Goal: Task Accomplishment & Management: Use online tool/utility

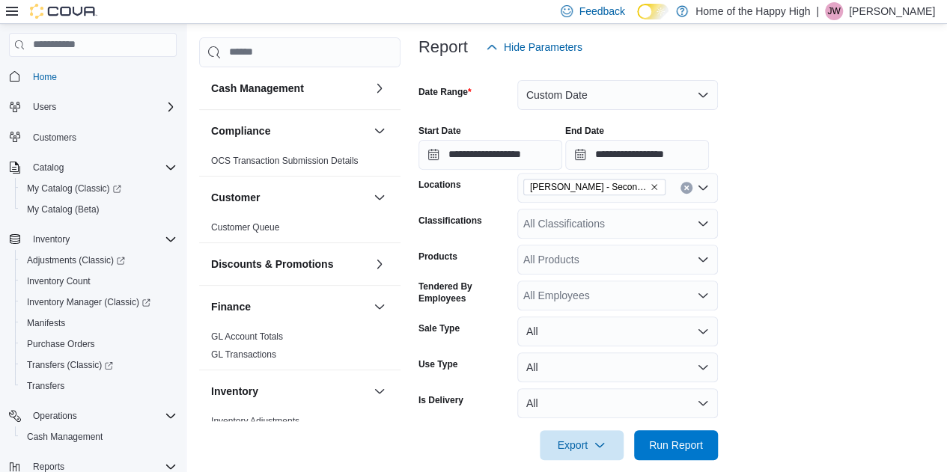
scroll to position [496, 0]
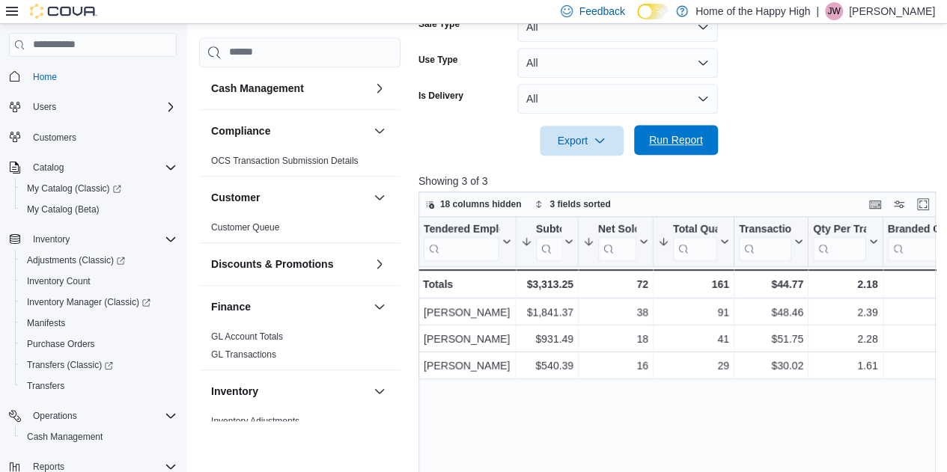
click at [684, 150] on span "Run Report" at bounding box center [676, 140] width 66 height 30
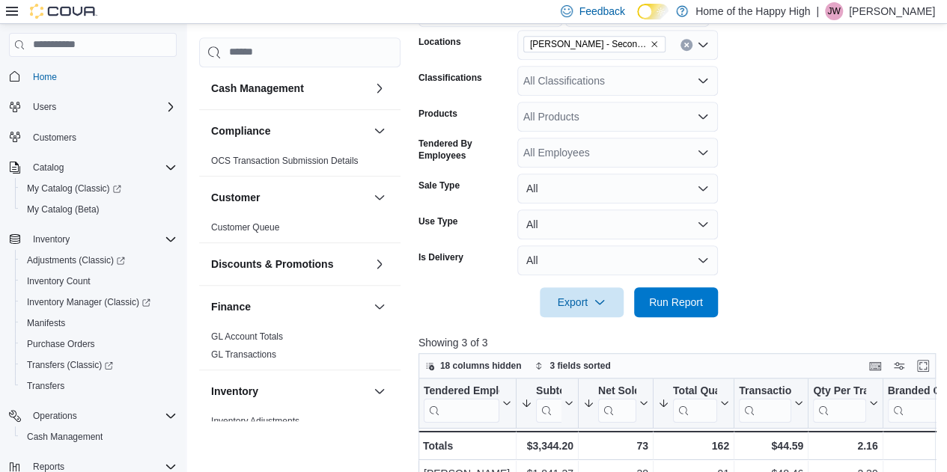
click at [594, 77] on div "All Classifications" at bounding box center [617, 81] width 201 height 30
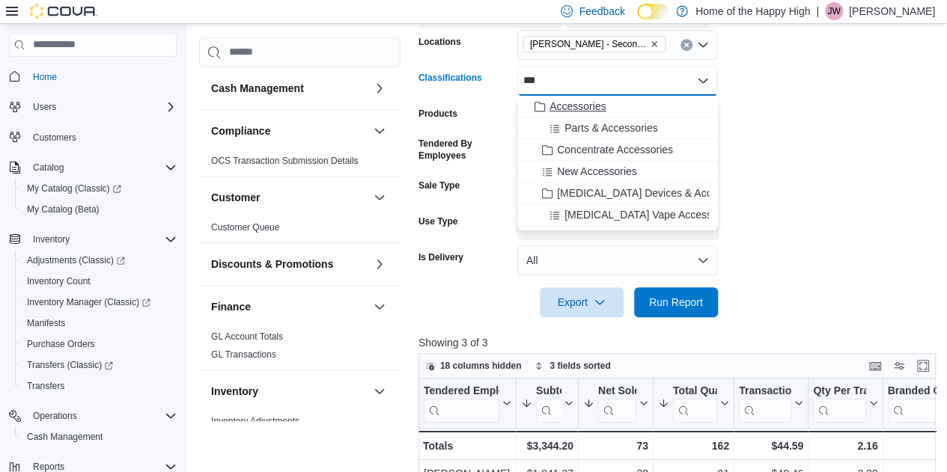
type input "***"
click at [592, 104] on span "Accessories" at bounding box center [578, 106] width 56 height 15
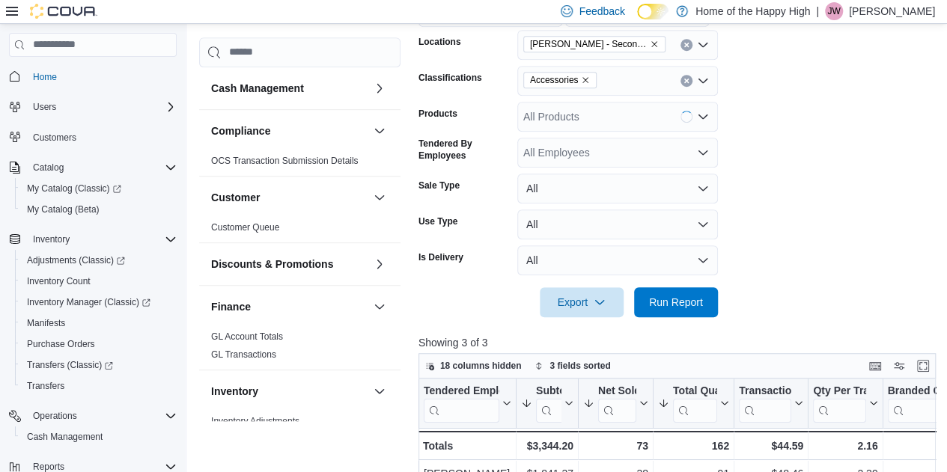
click at [796, 152] on form "**********" at bounding box center [680, 118] width 523 height 398
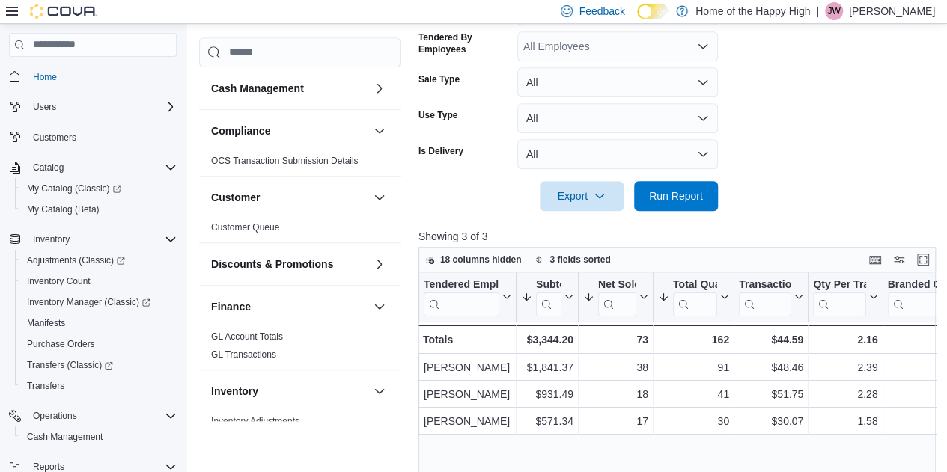
scroll to position [444, 0]
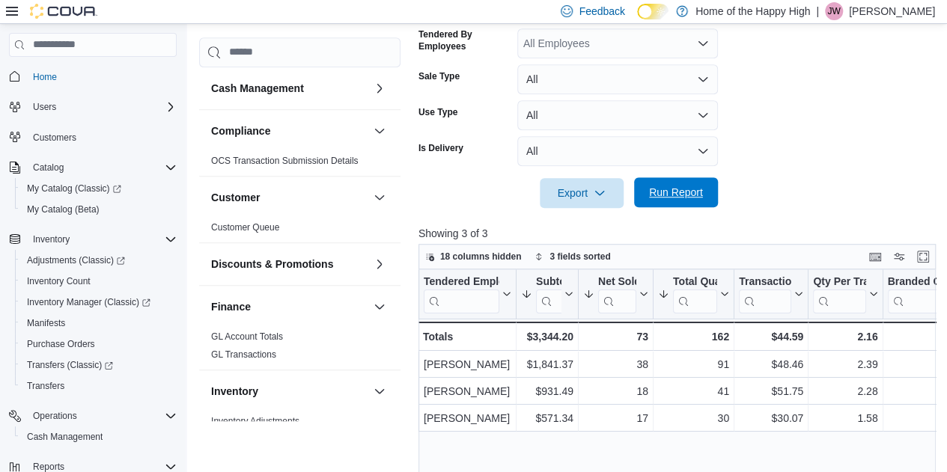
click at [690, 200] on span "Run Report" at bounding box center [676, 192] width 66 height 30
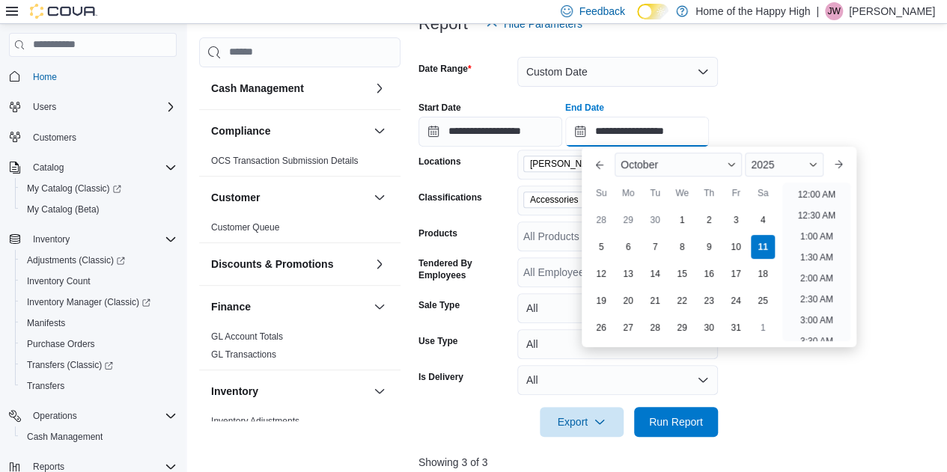
scroll to position [851, 0]
click at [709, 135] on input "**********" at bounding box center [637, 132] width 144 height 30
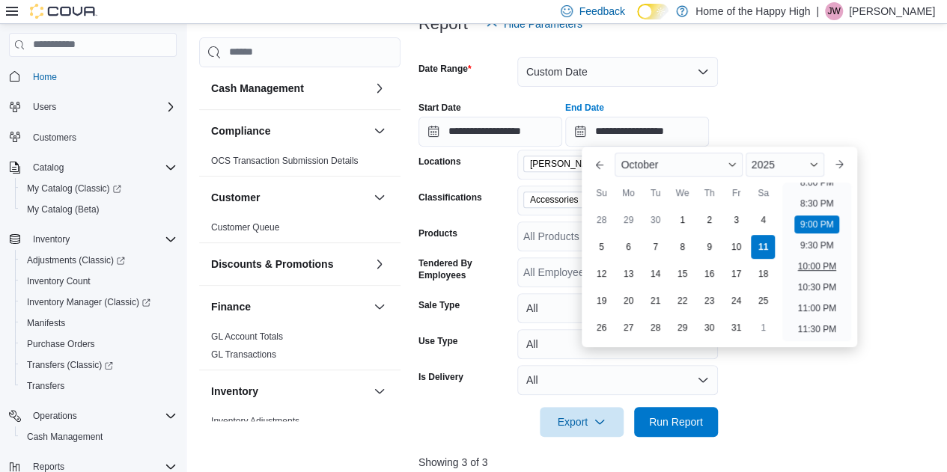
click at [833, 273] on li "10:00 PM" at bounding box center [816, 267] width 50 height 18
type input "**********"
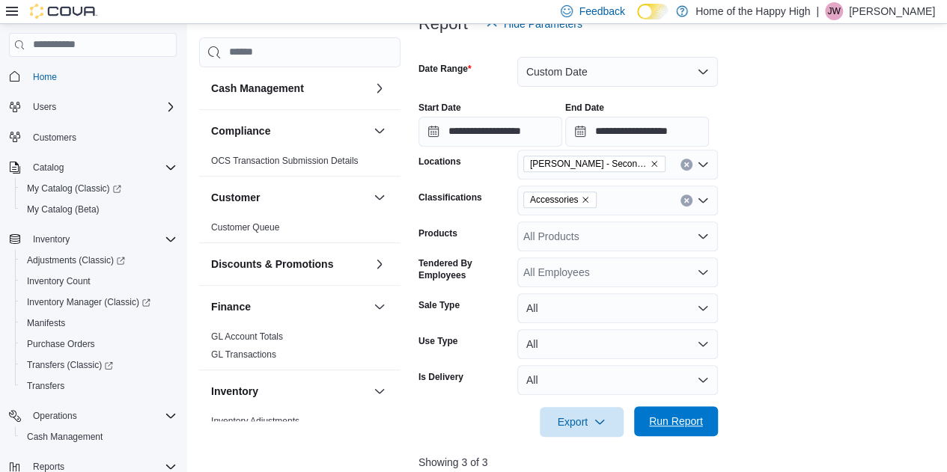
click at [687, 430] on span "Run Report" at bounding box center [676, 422] width 66 height 30
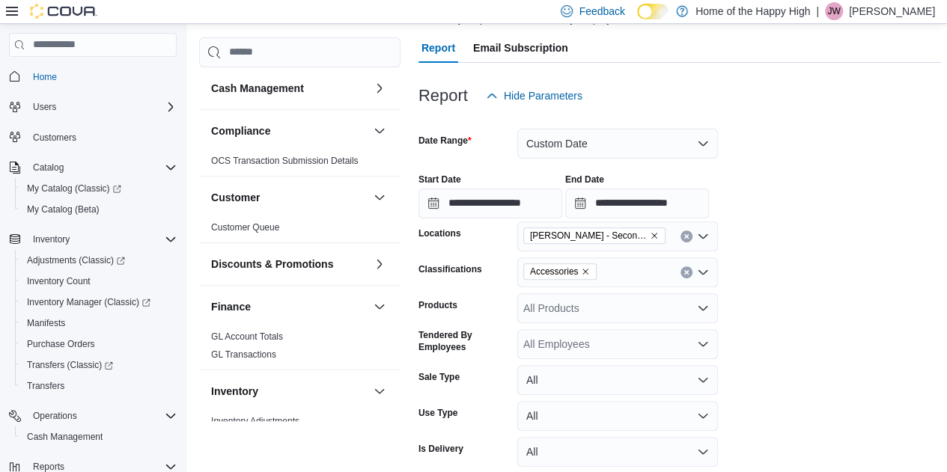
scroll to position [142, 0]
click at [684, 271] on icon "Clear input" at bounding box center [686, 273] width 4 height 4
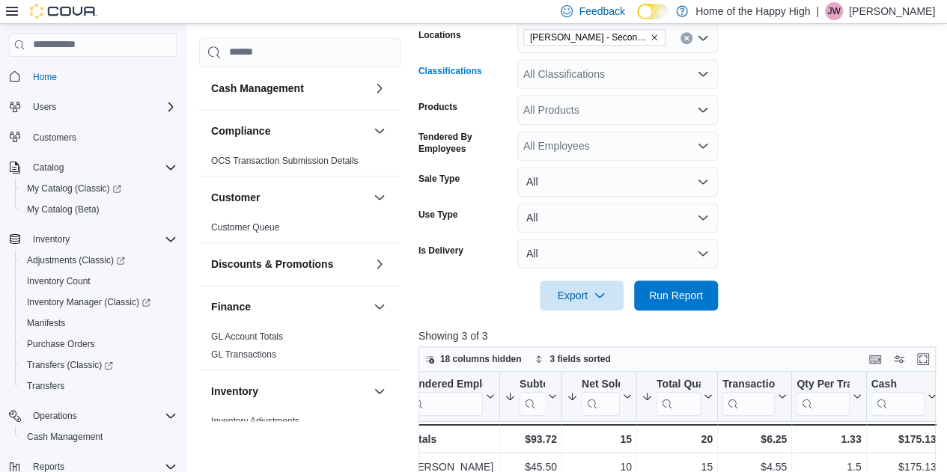
scroll to position [344, 0]
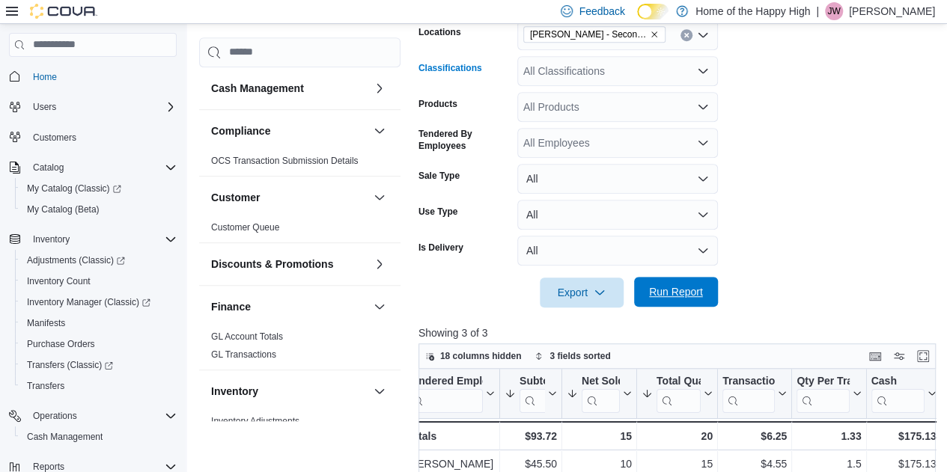
click at [687, 291] on span "Run Report" at bounding box center [676, 292] width 54 height 15
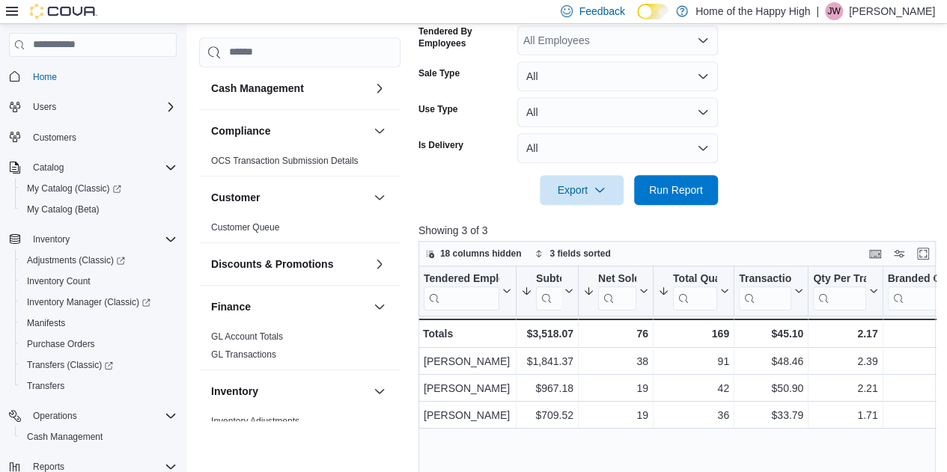
scroll to position [450, 0]
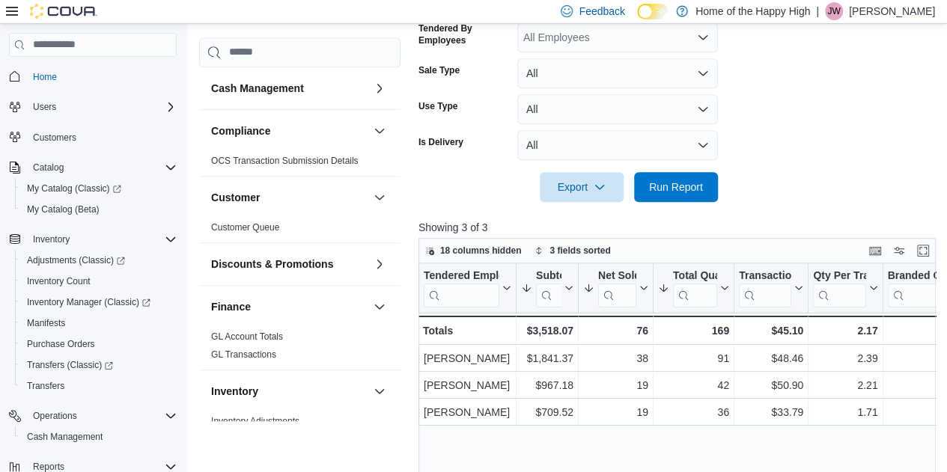
click at [882, 22] on div "Feedback Dark Mode Home of the Happy High | JW Jacob Williams" at bounding box center [745, 11] width 380 height 30
click at [882, 2] on p "Jacob Williams" at bounding box center [892, 11] width 86 height 18
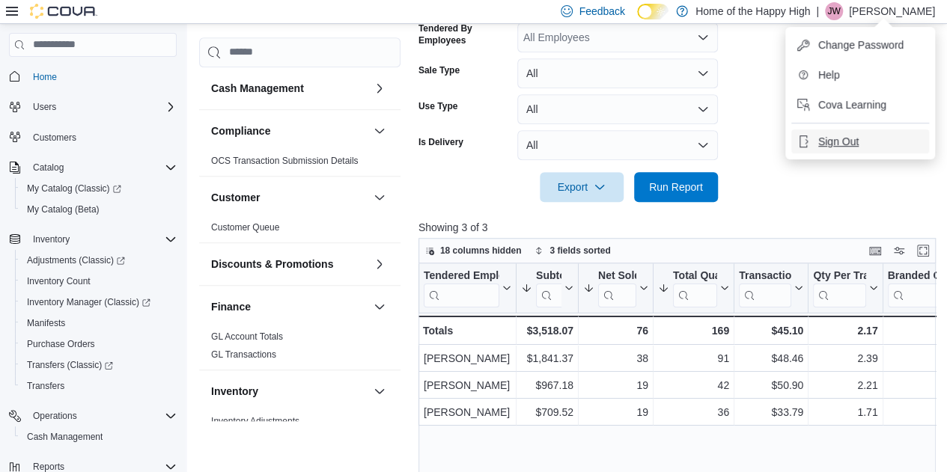
click at [804, 149] on button "Sign Out" at bounding box center [860, 142] width 138 height 24
